Goal: Navigation & Orientation: Find specific page/section

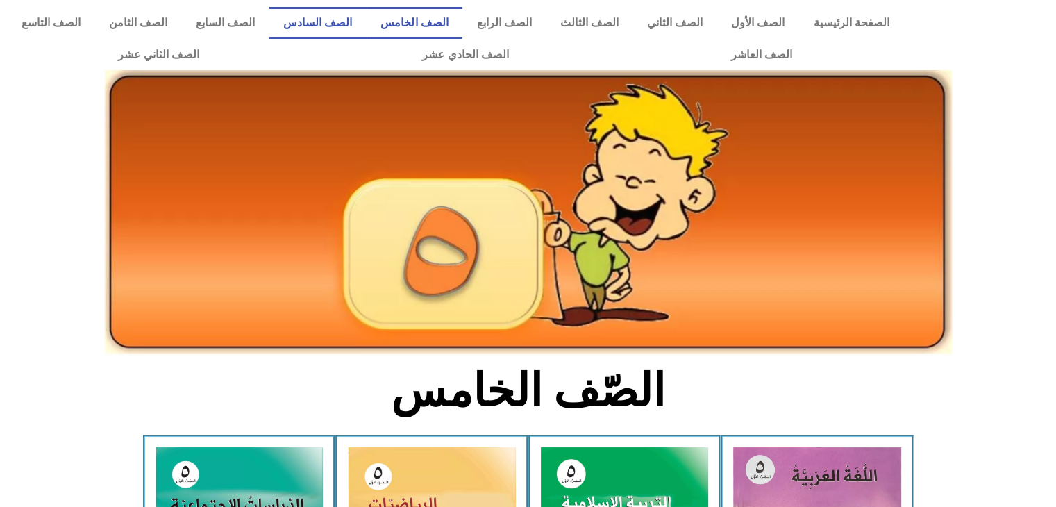
click at [358, 20] on link "الصف السادس" at bounding box center [317, 23] width 97 height 32
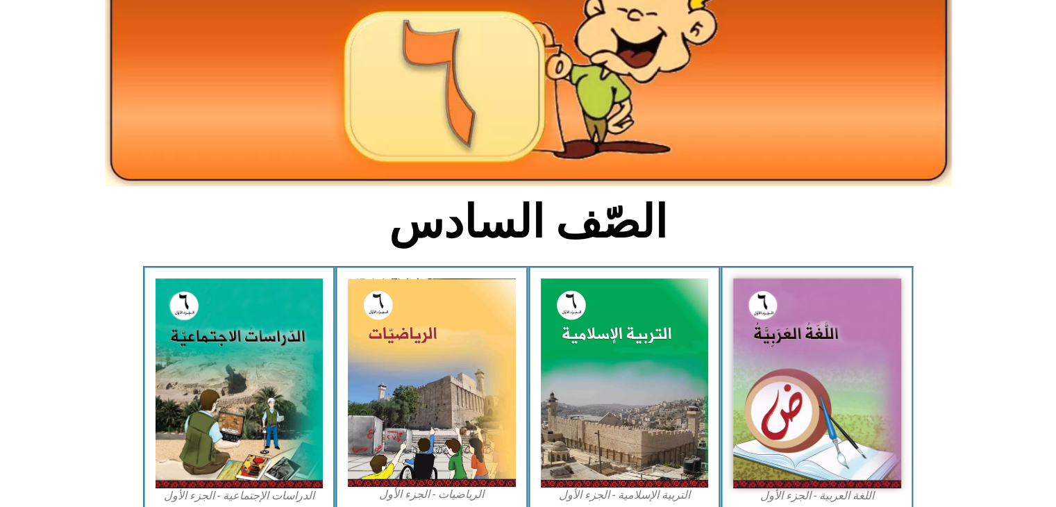
scroll to position [250, 0]
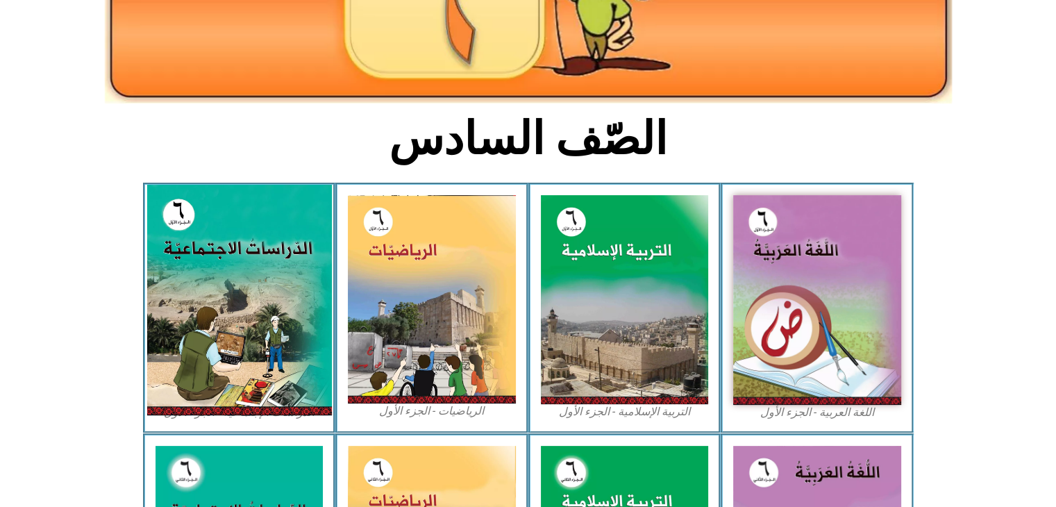
click at [228, 231] on img at bounding box center [239, 300] width 185 height 231
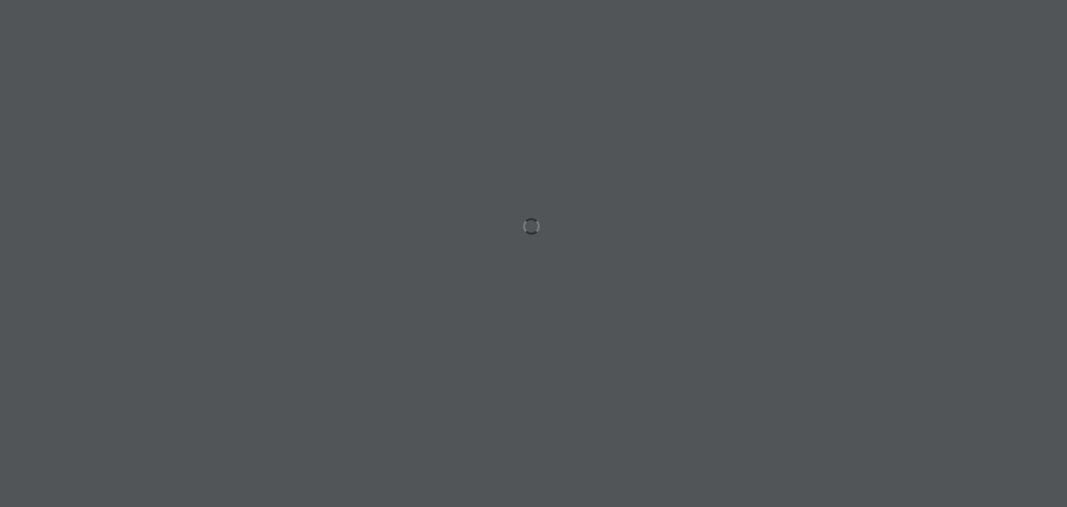
click at [228, 231] on div at bounding box center [533, 253] width 1067 height 507
